Goal: Task Accomplishment & Management: Manage account settings

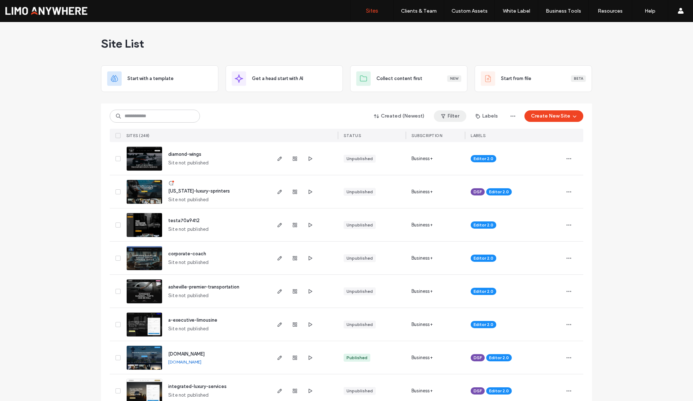
click at [449, 117] on button "Filter" at bounding box center [450, 116] width 32 height 12
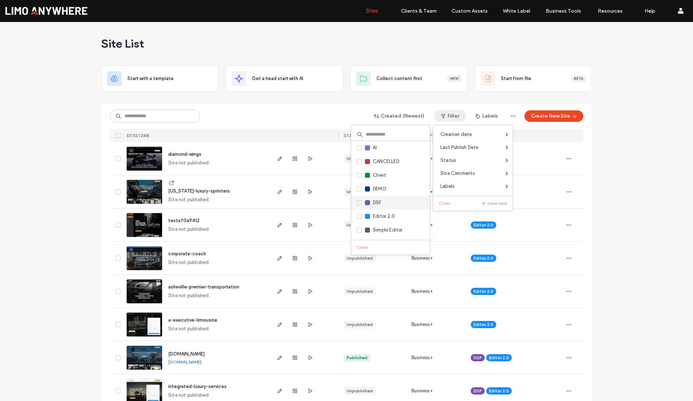
click at [358, 203] on icon at bounding box center [359, 203] width 3 height 2
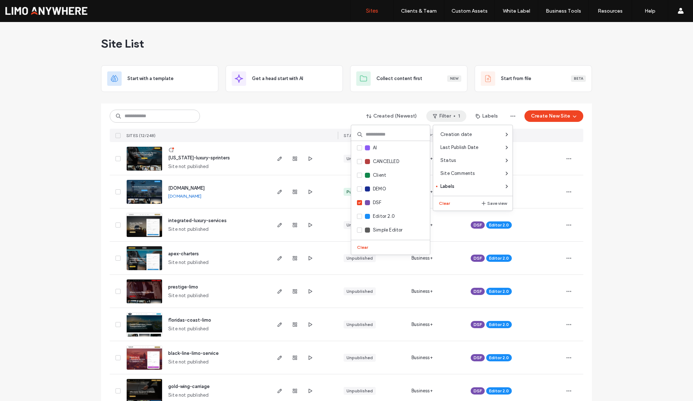
click at [60, 160] on div "Site List Start with a template Get a head start with AI Collect content first …" at bounding box center [346, 285] width 693 height 527
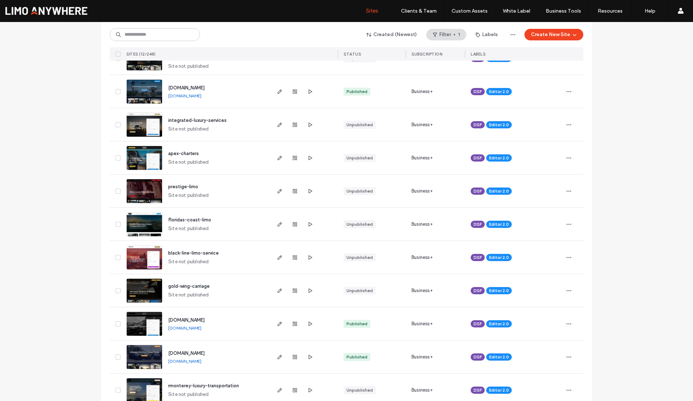
scroll to position [71, 0]
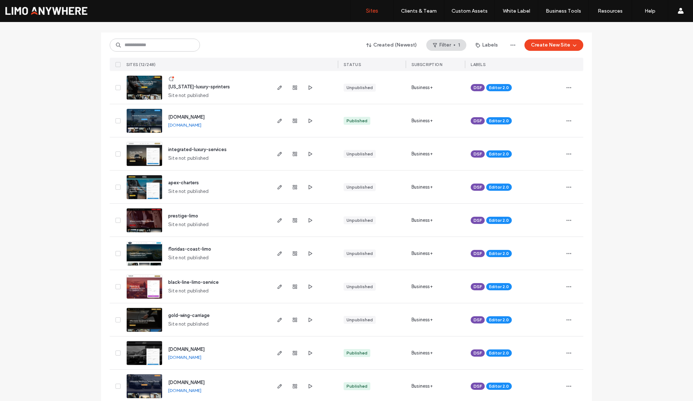
click at [201, 357] on link "[DOMAIN_NAME]" at bounding box center [184, 357] width 33 height 5
click at [277, 352] on icon "button" at bounding box center [280, 353] width 6 height 6
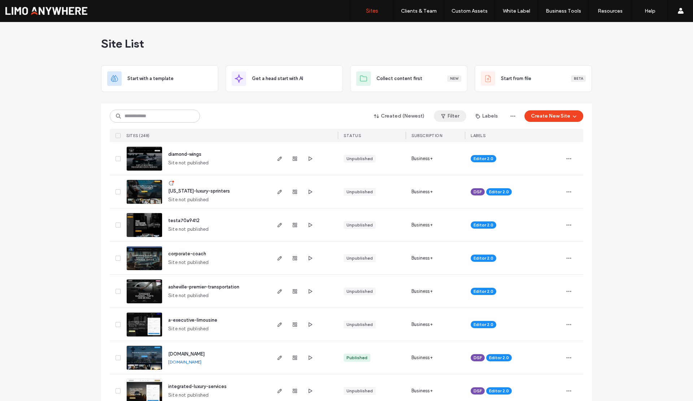
click at [453, 114] on button "Filter" at bounding box center [450, 116] width 32 height 12
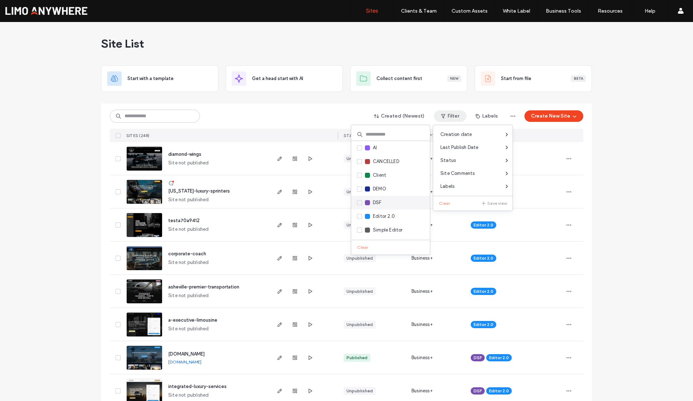
click at [374, 201] on span "DSF" at bounding box center [377, 202] width 9 height 7
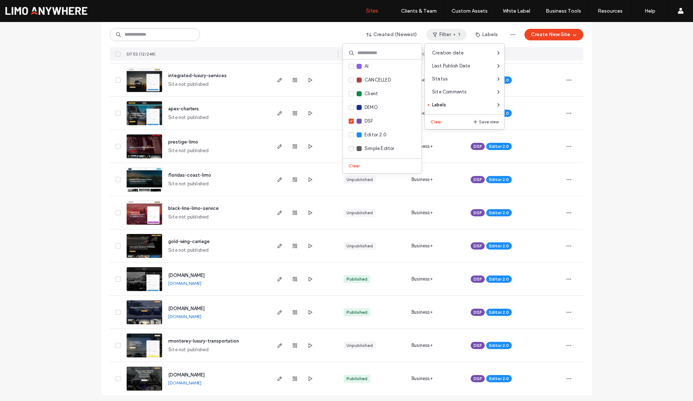
scroll to position [148, 0]
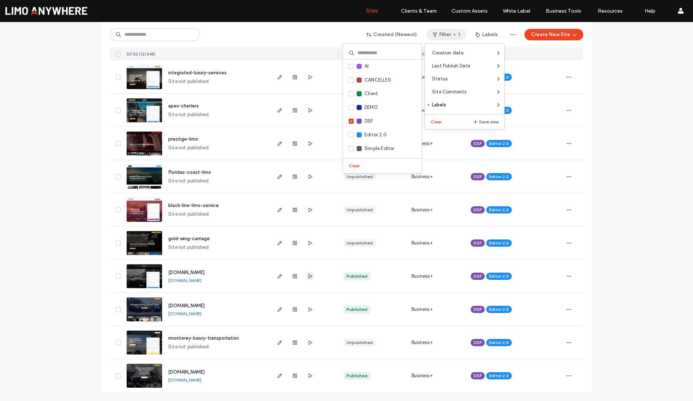
click at [308, 277] on icon "button" at bounding box center [310, 277] width 6 height 6
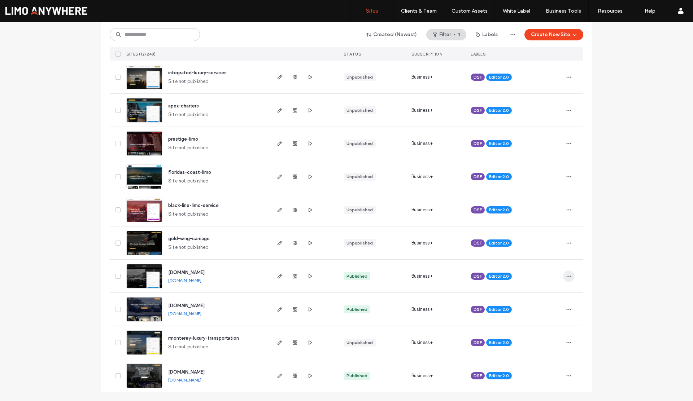
click at [567, 277] on icon "button" at bounding box center [569, 277] width 6 height 6
click at [533, 301] on span "Assign Label" at bounding box center [534, 300] width 26 height 7
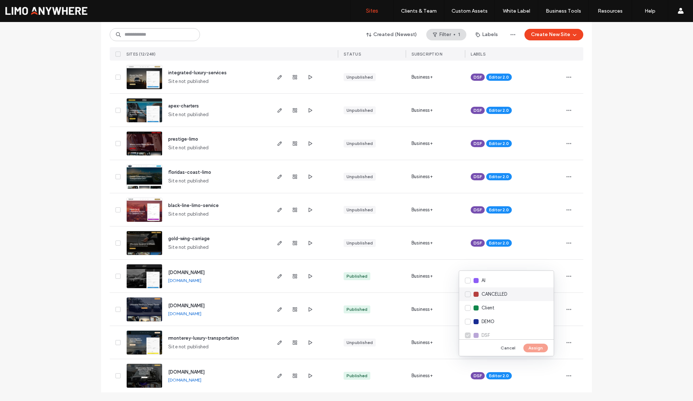
click at [481, 292] on span "CANCELLED" at bounding box center [494, 294] width 26 height 7
click at [540, 347] on button "Assign" at bounding box center [535, 348] width 25 height 9
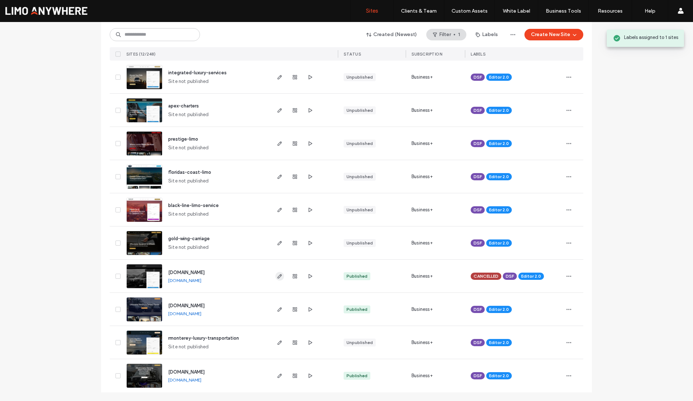
click at [279, 277] on icon "button" at bounding box center [280, 277] width 6 height 6
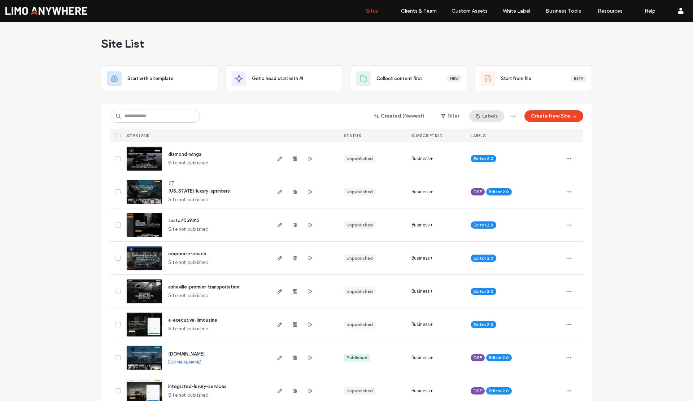
click at [484, 117] on button "Labels" at bounding box center [486, 116] width 35 height 12
click at [453, 117] on button "Filter" at bounding box center [450, 116] width 32 height 12
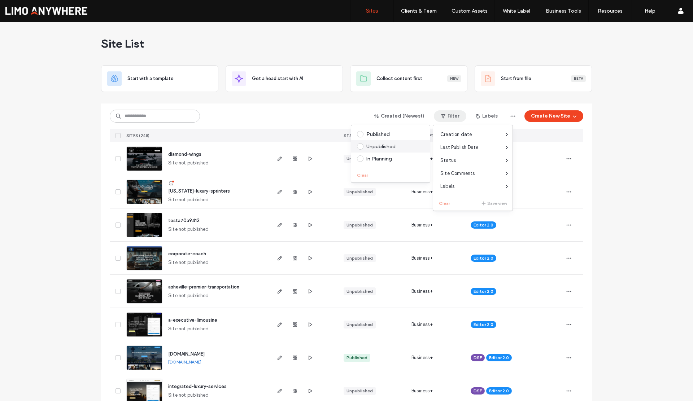
click at [389, 144] on div "Unpublished" at bounding box center [393, 147] width 55 height 6
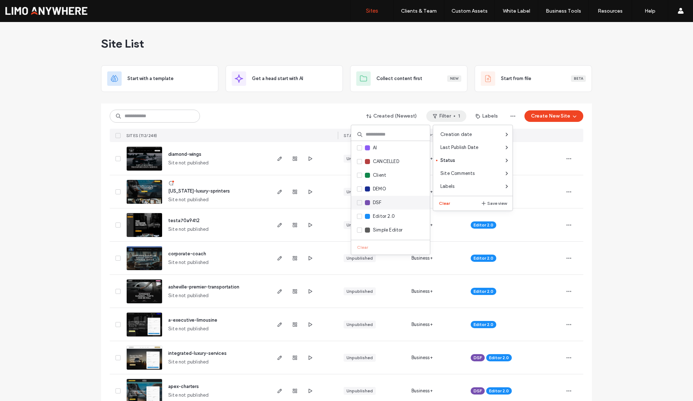
click at [371, 201] on div "DSF" at bounding box center [373, 202] width 17 height 7
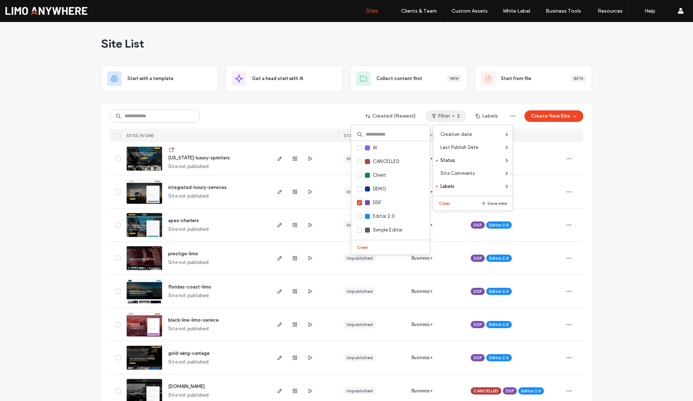
click at [49, 185] on div "Site List Start with a template Get a head start with AI Collect content first …" at bounding box center [346, 236] width 693 height 428
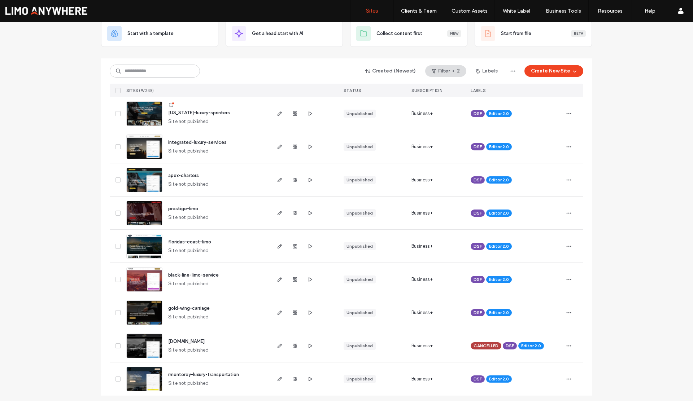
scroll to position [48, 0]
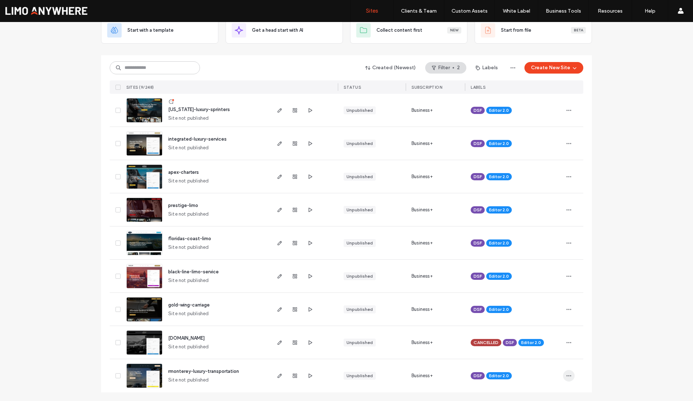
click at [566, 377] on icon "button" at bounding box center [569, 376] width 6 height 6
click at [537, 323] on span "Assign Label" at bounding box center [534, 325] width 26 height 7
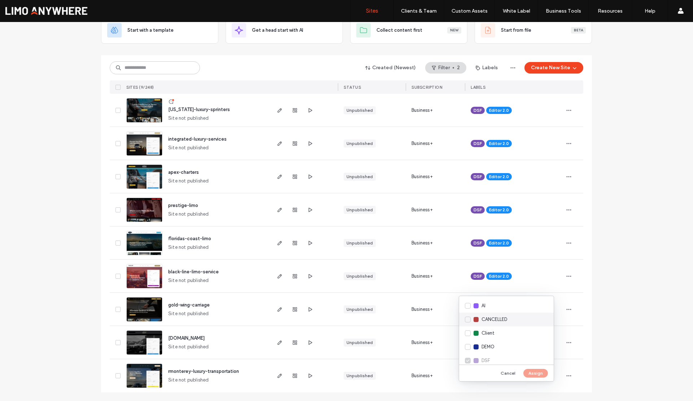
click at [466, 319] on div "CANCELLED" at bounding box center [506, 320] width 95 height 14
click at [531, 370] on button "Assign" at bounding box center [535, 373] width 25 height 9
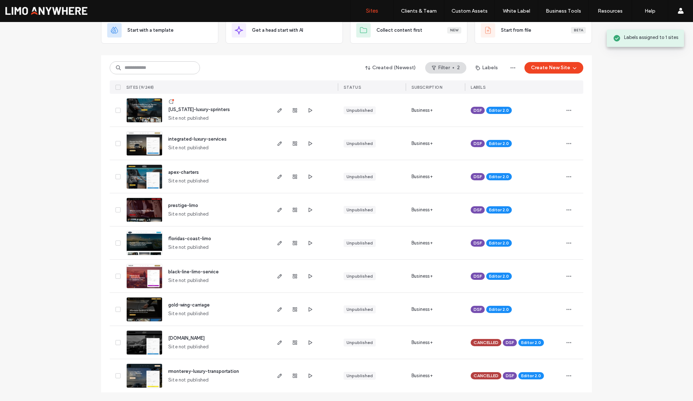
click at [621, 322] on div "Site List Start with a template Get a head start with AI Collect content first …" at bounding box center [346, 188] width 693 height 428
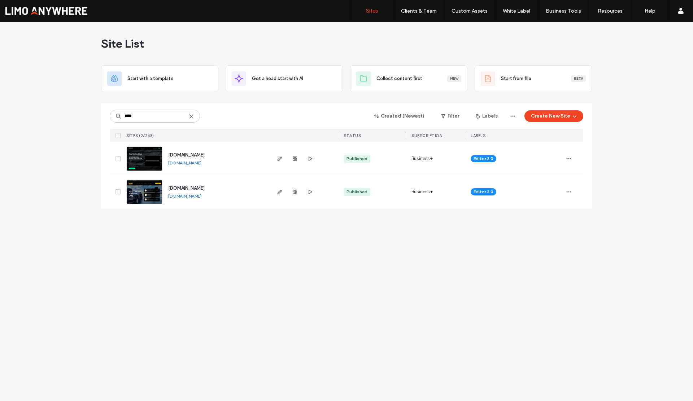
type input "****"
click at [296, 158] on use "button" at bounding box center [295, 159] width 4 height 4
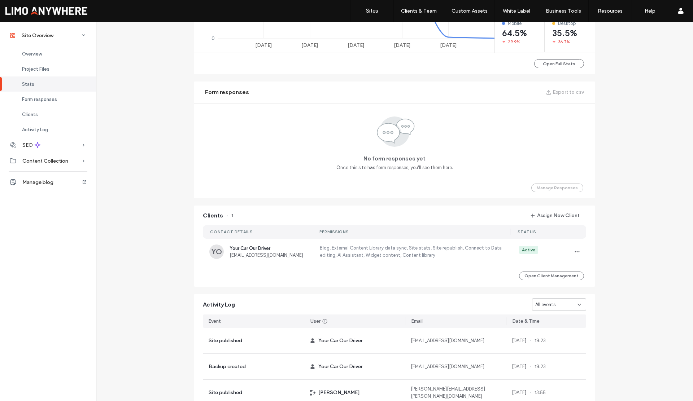
scroll to position [528, 0]
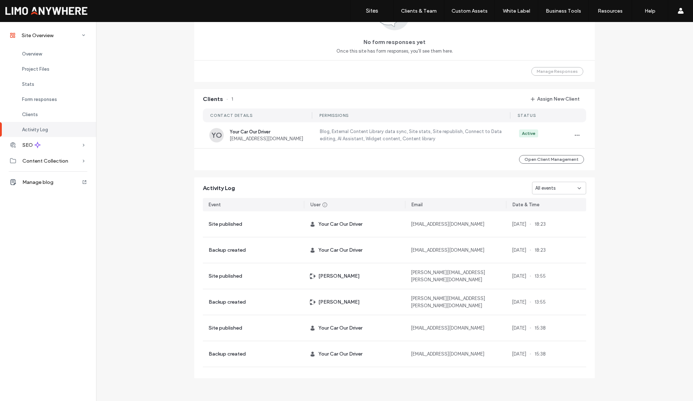
click at [545, 188] on span "All events" at bounding box center [545, 188] width 20 height 7
click at [557, 261] on span "Domain assigned" at bounding box center [551, 264] width 36 height 7
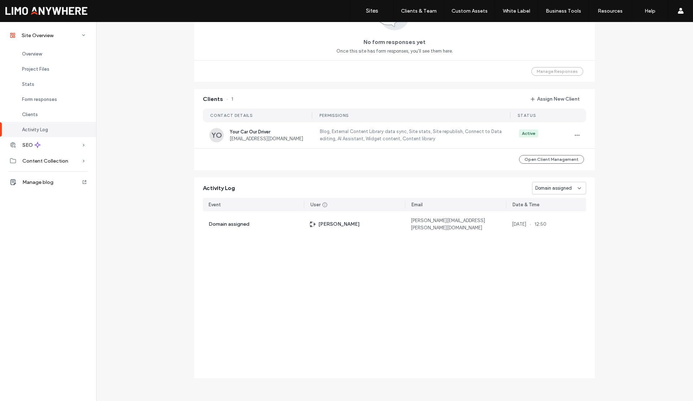
scroll to position [528, 0]
